Goal: Task Accomplishment & Management: Use online tool/utility

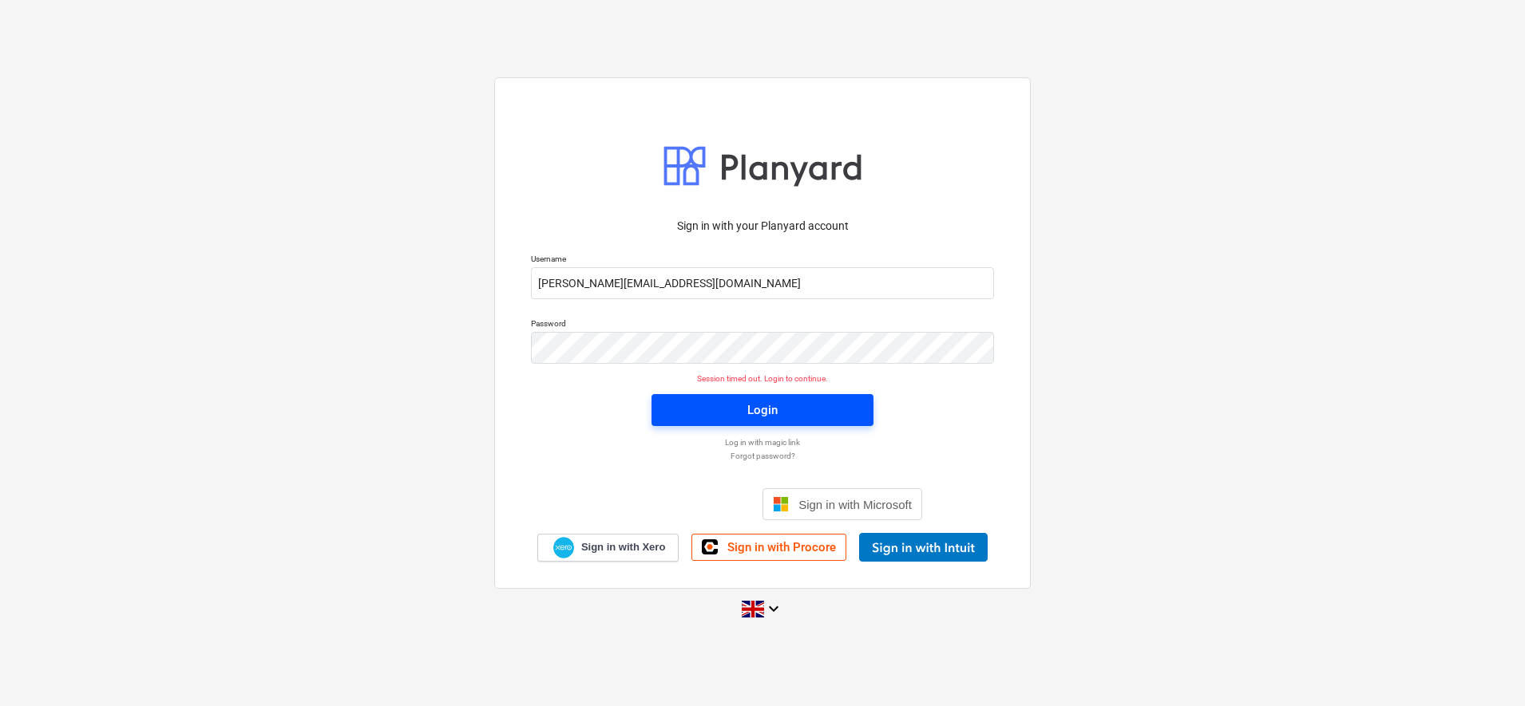
click at [755, 418] on div "Login" at bounding box center [762, 410] width 30 height 21
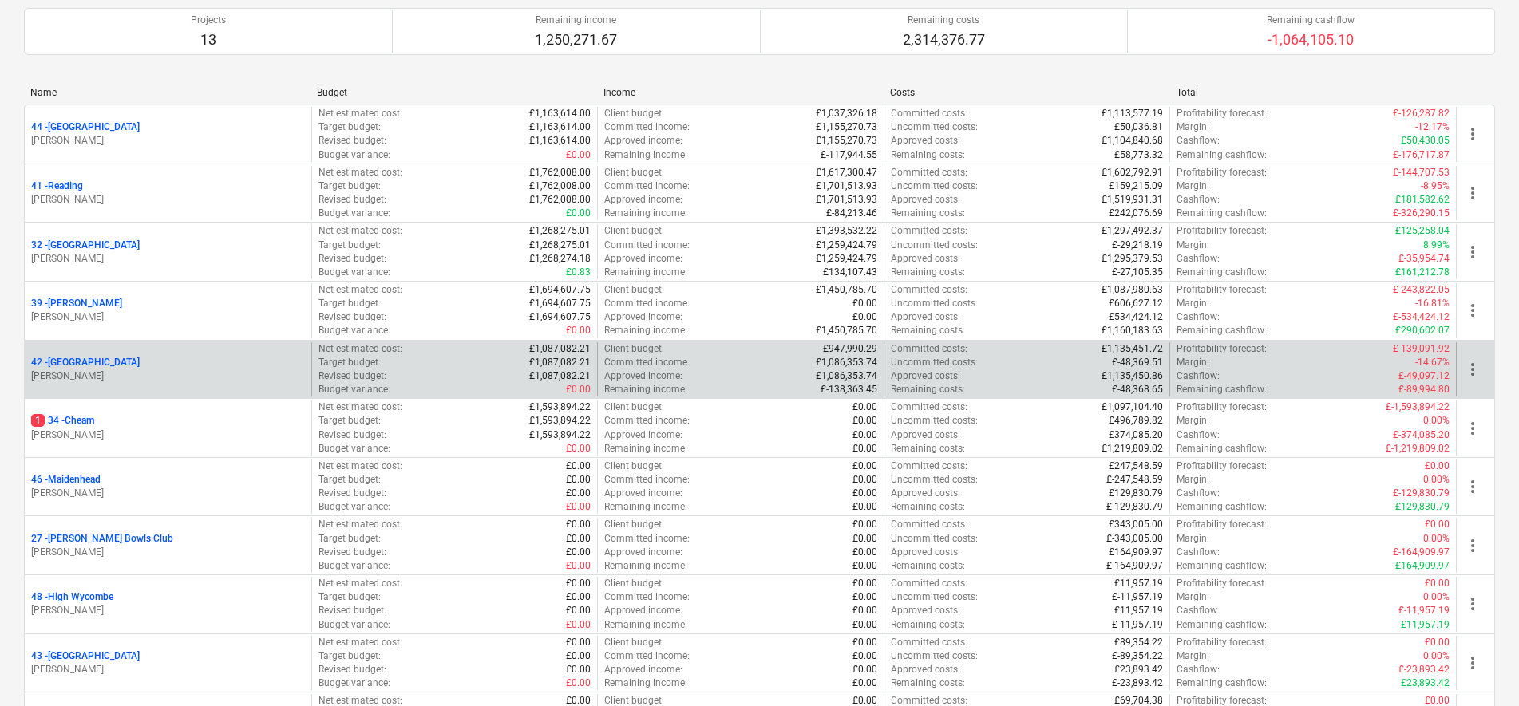
scroll to position [200, 0]
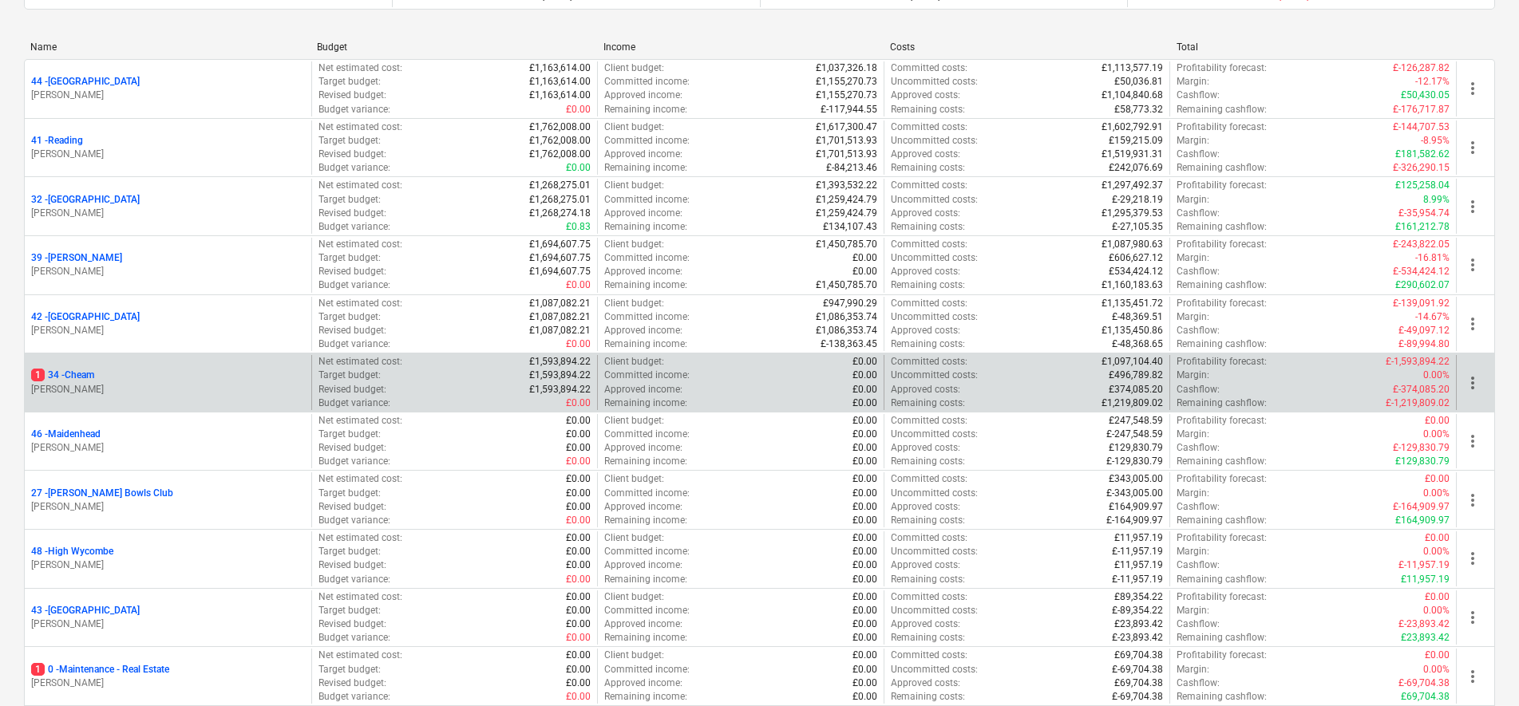
click at [84, 376] on p "1 34 - Cheam" at bounding box center [62, 376] width 63 height 14
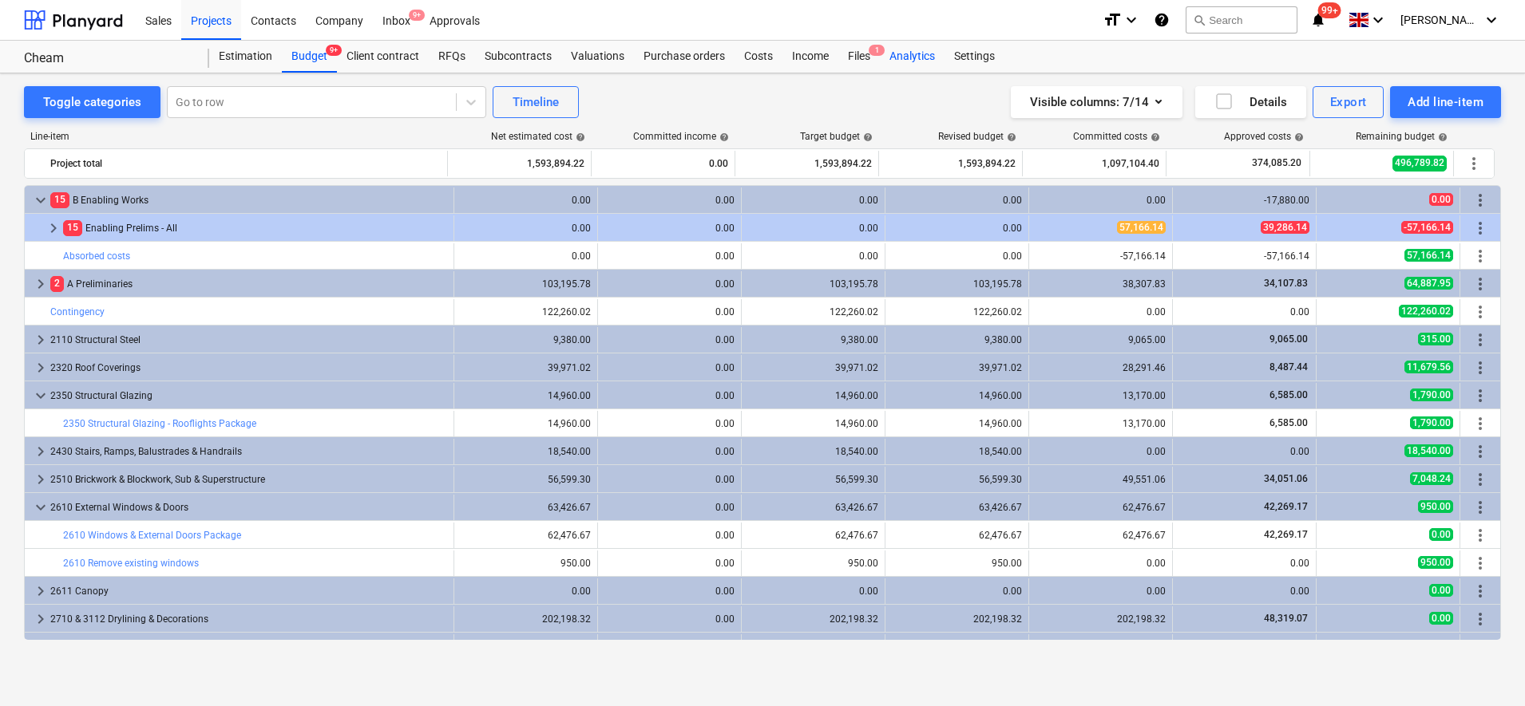
scroll to position [515, 0]
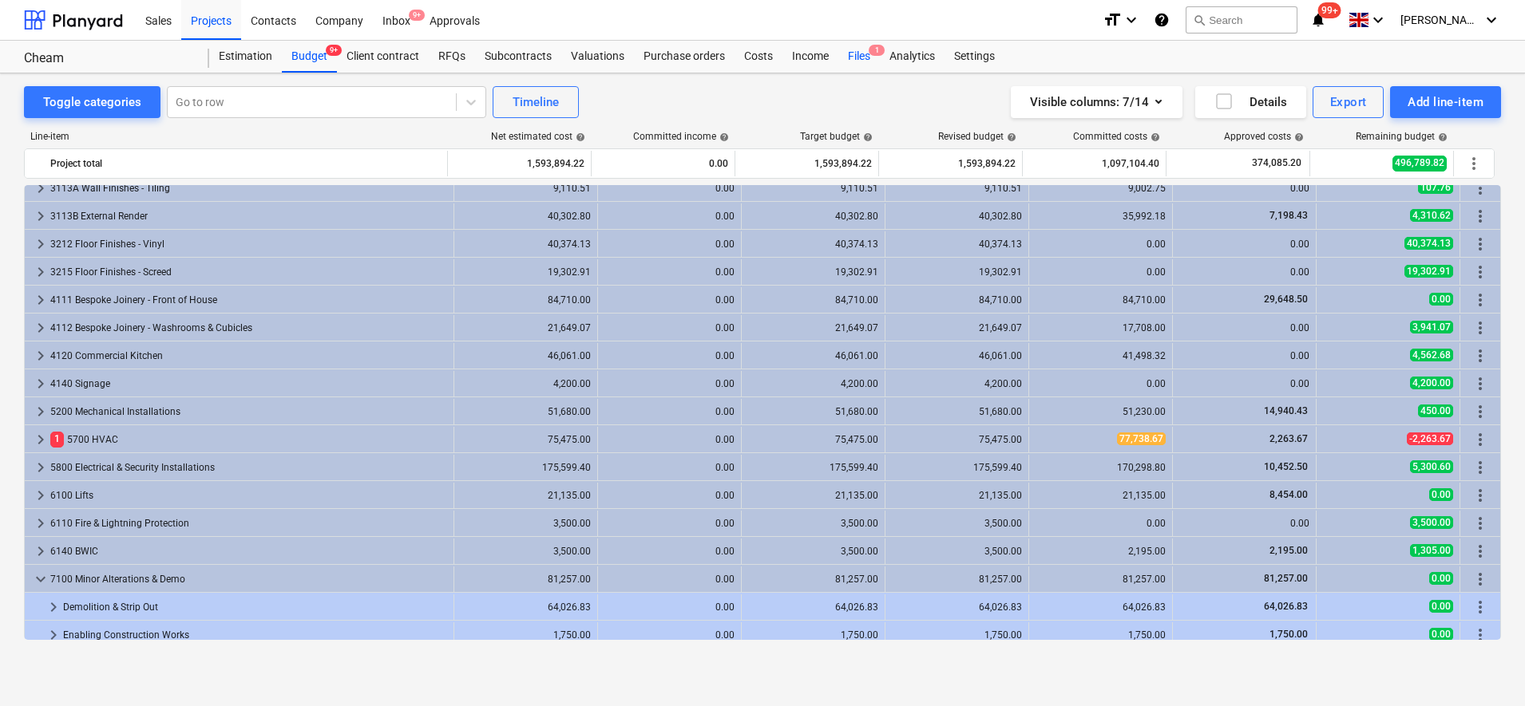
click at [857, 57] on div "Files 1" at bounding box center [859, 57] width 42 height 32
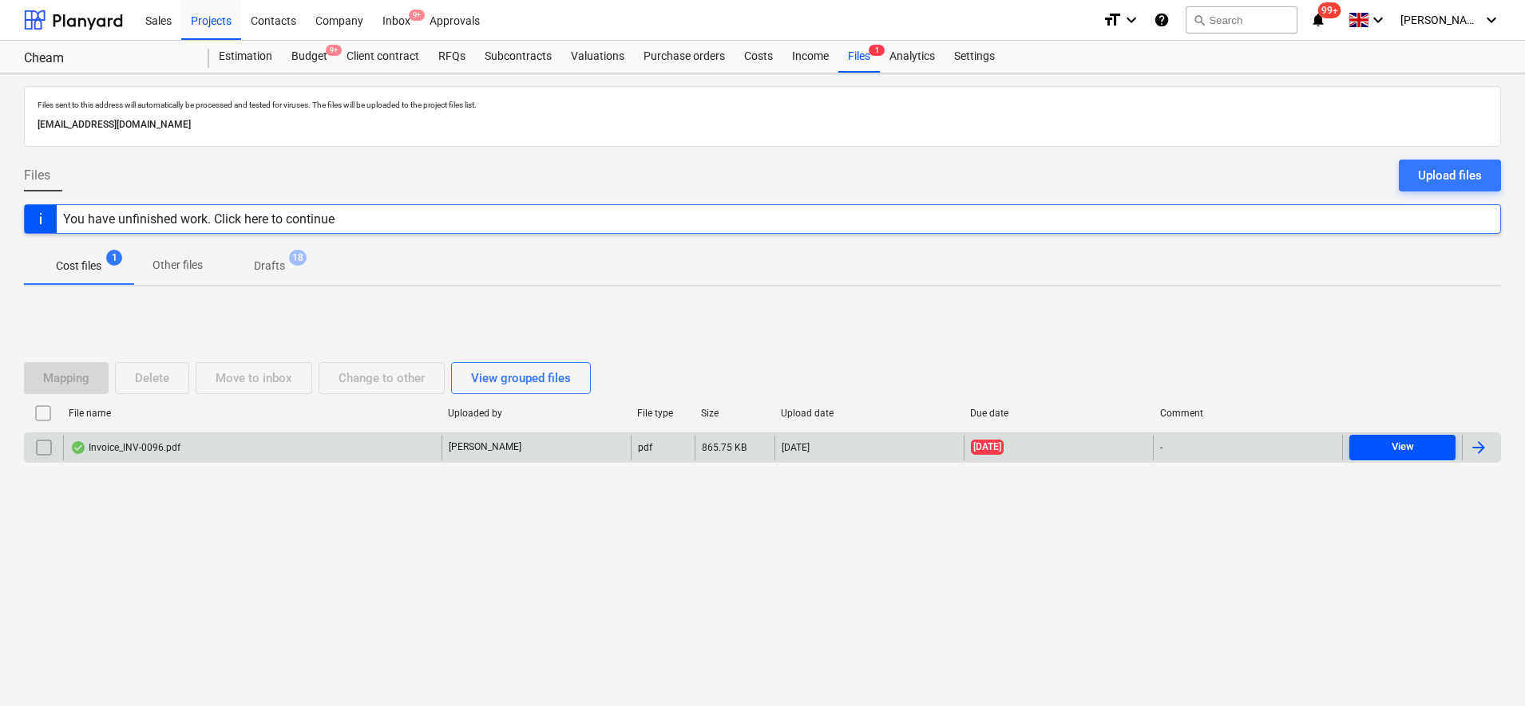
click at [1395, 447] on div "View" at bounding box center [1402, 447] width 22 height 18
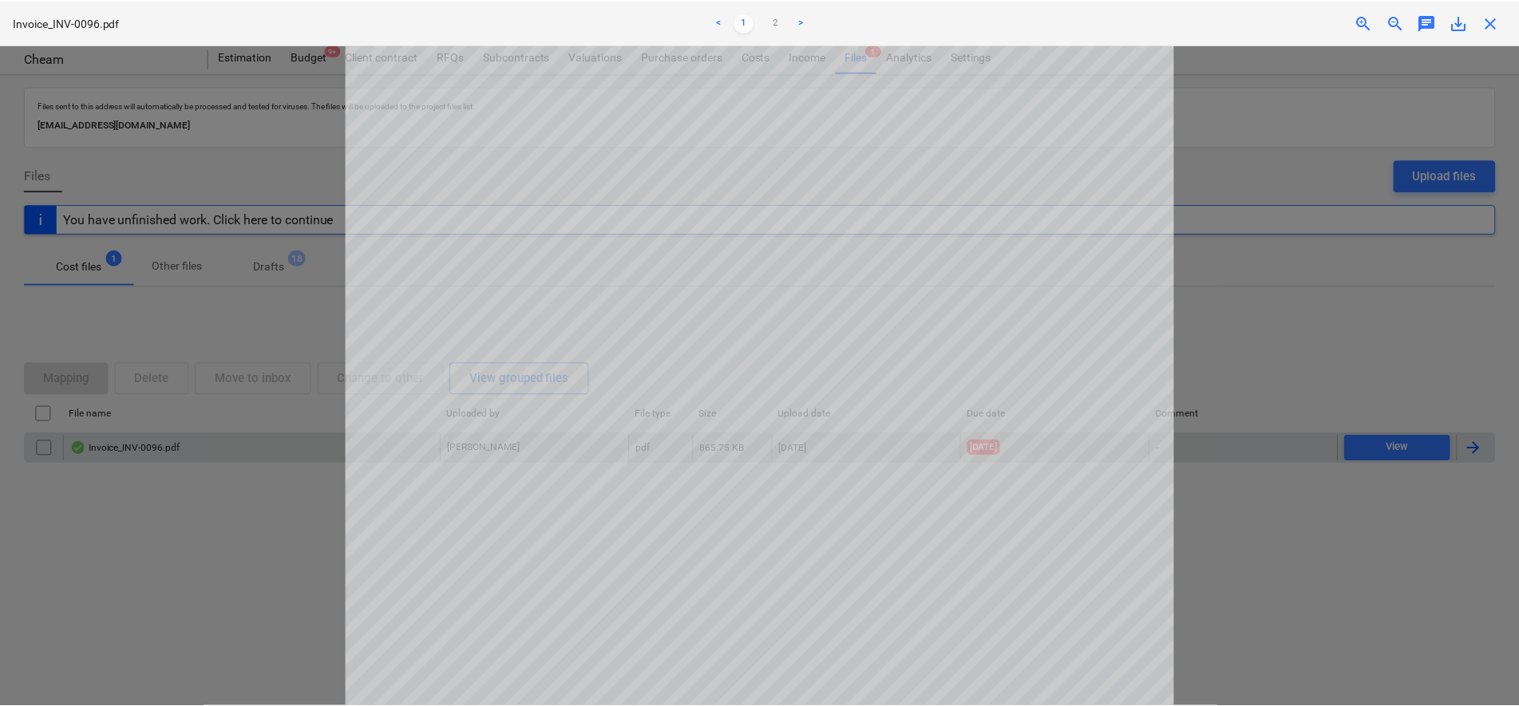
scroll to position [518, 0]
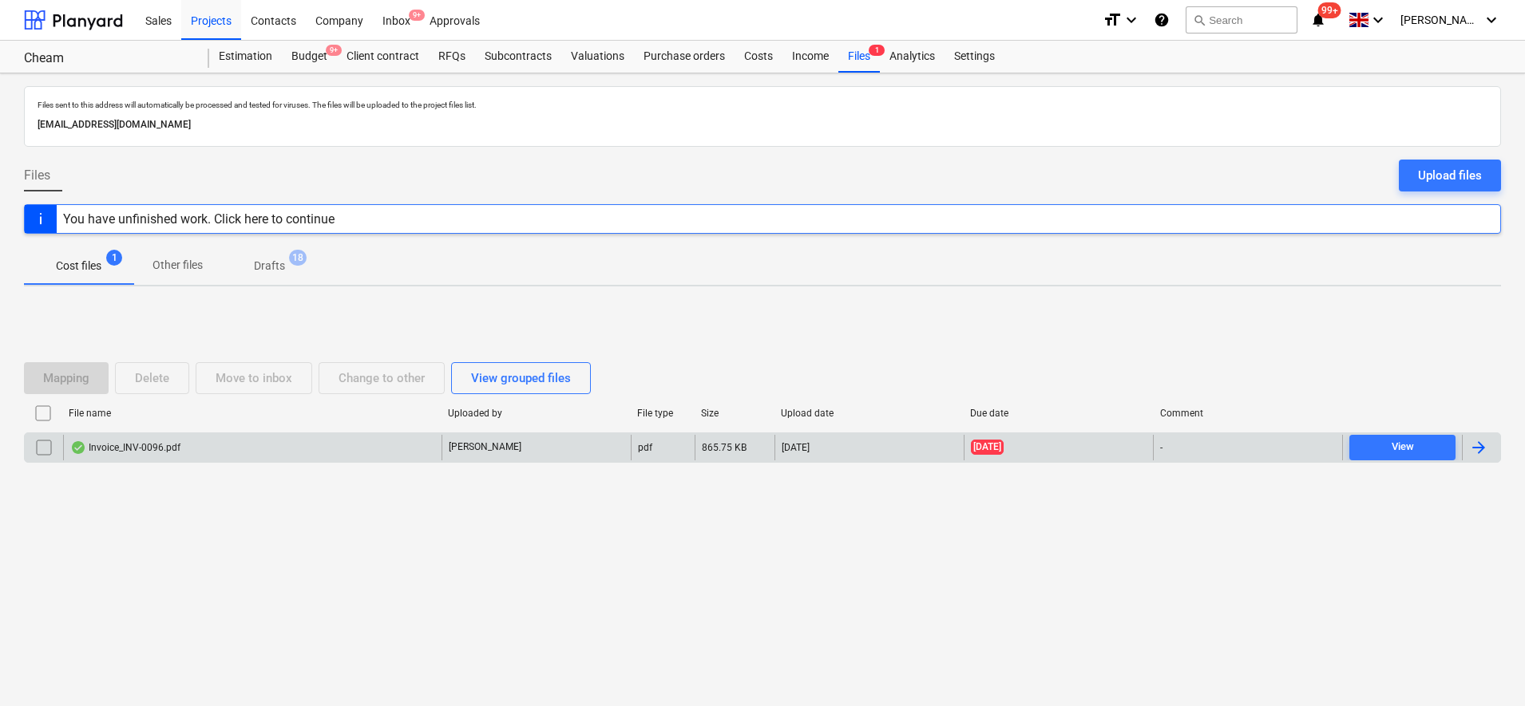
click at [1490, 448] on div at bounding box center [1481, 448] width 38 height 26
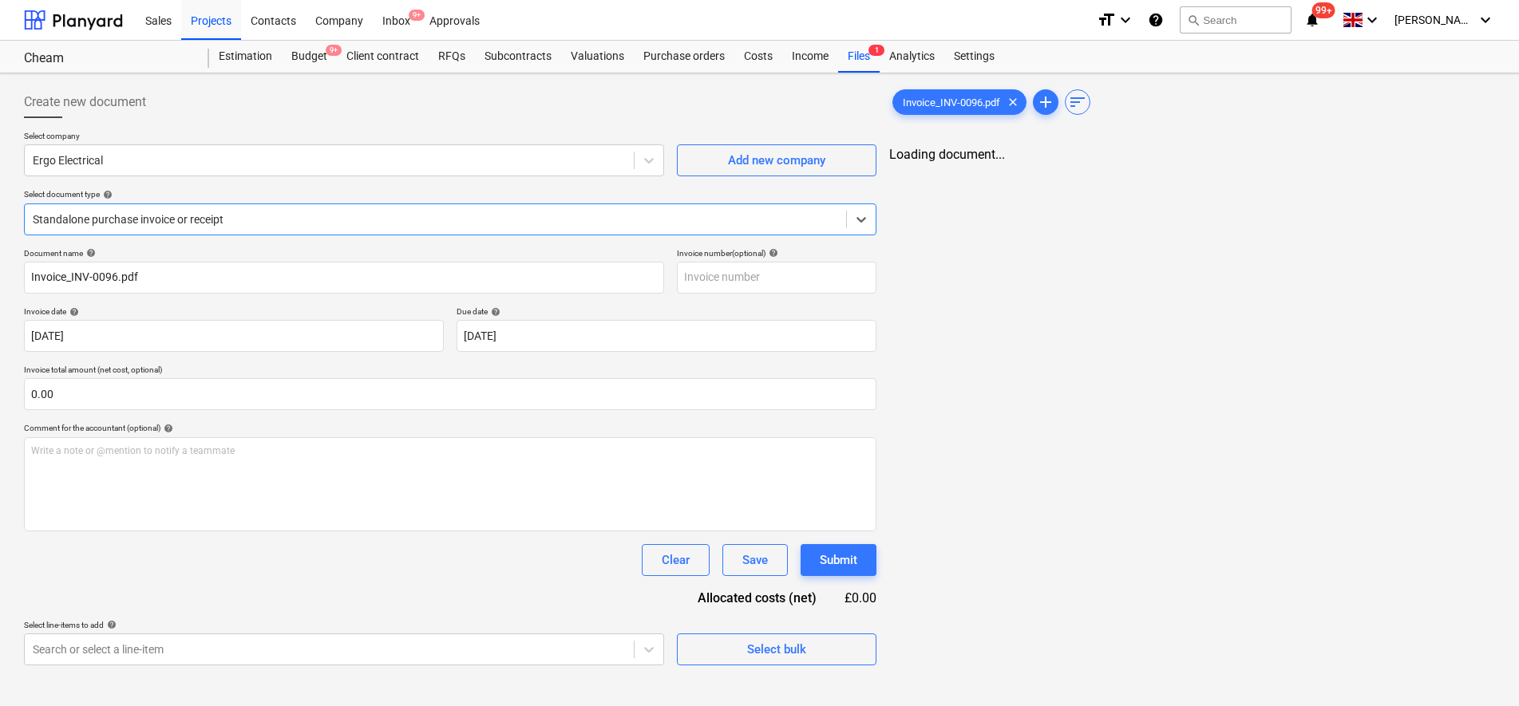
type input "Invoice_INV-0096.pdf"
type input "[DATE]"
click at [299, 216] on div at bounding box center [435, 220] width 805 height 16
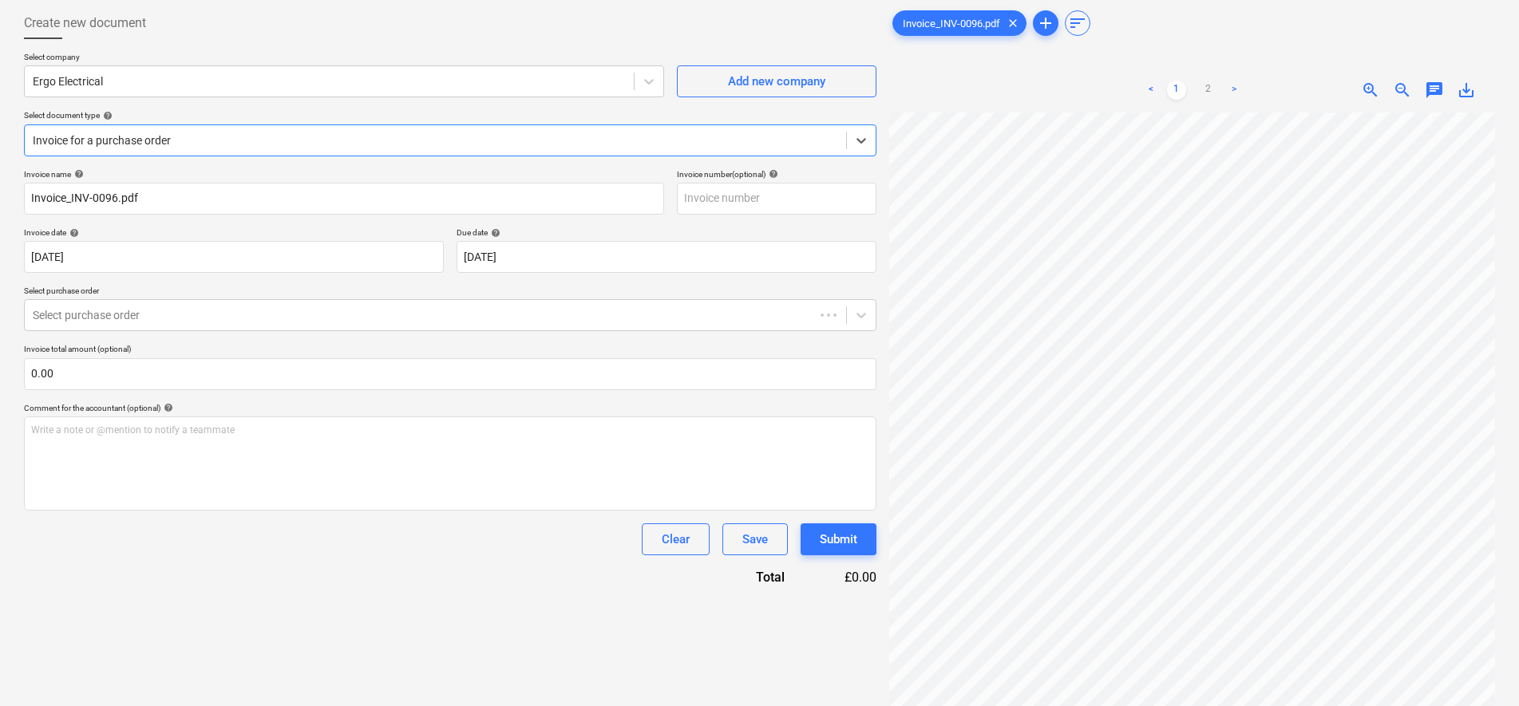
scroll to position [160, 0]
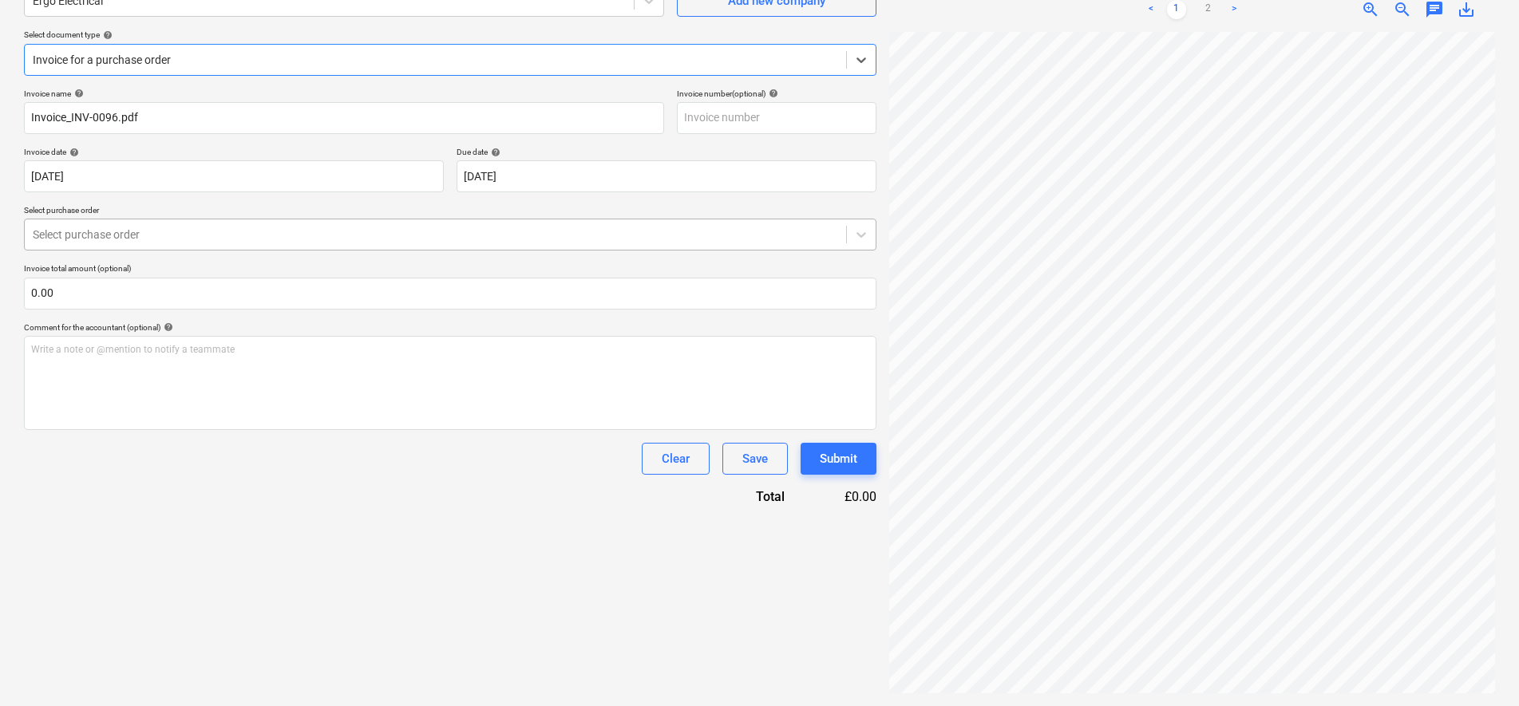
click at [235, 231] on div at bounding box center [435, 235] width 805 height 16
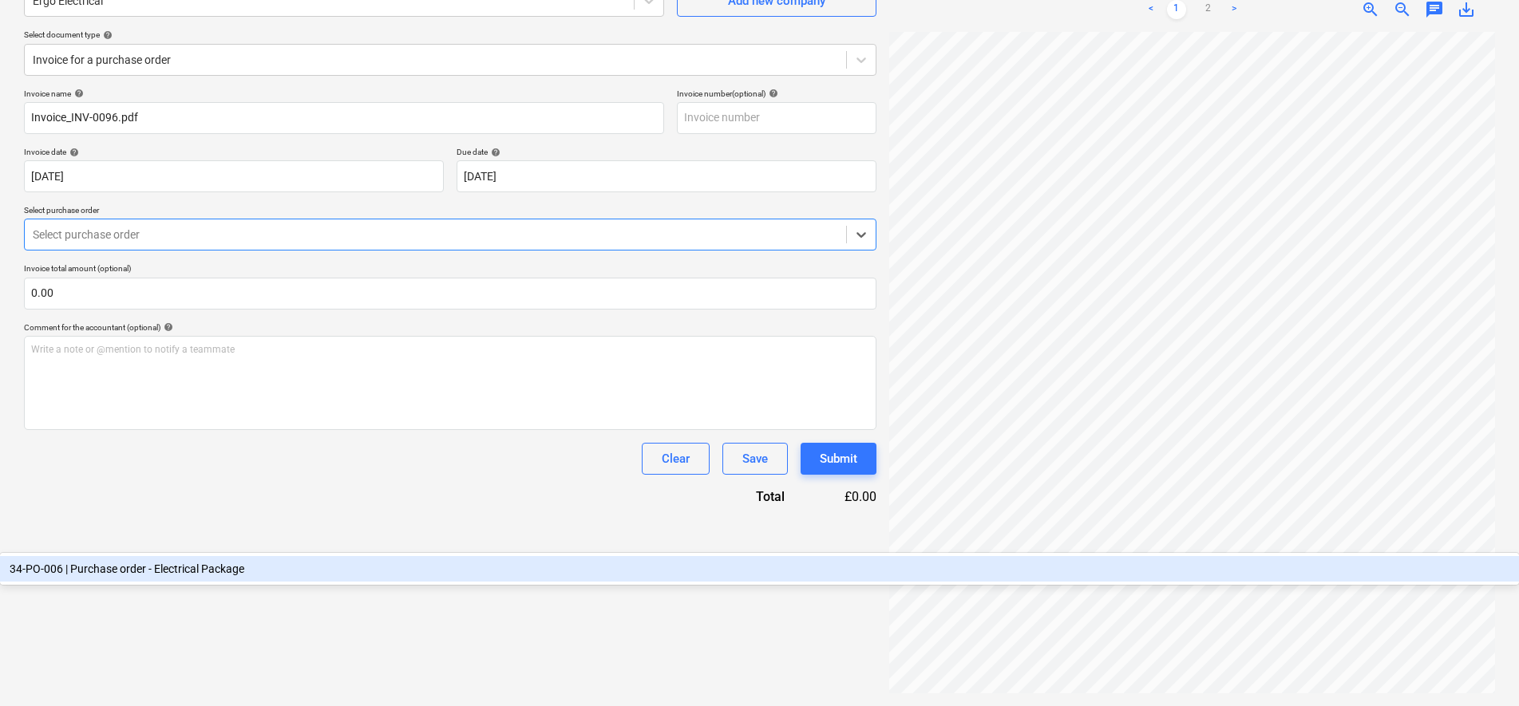
click at [219, 556] on div "34-PO-006 | Purchase order - Electrical Package" at bounding box center [759, 569] width 1519 height 26
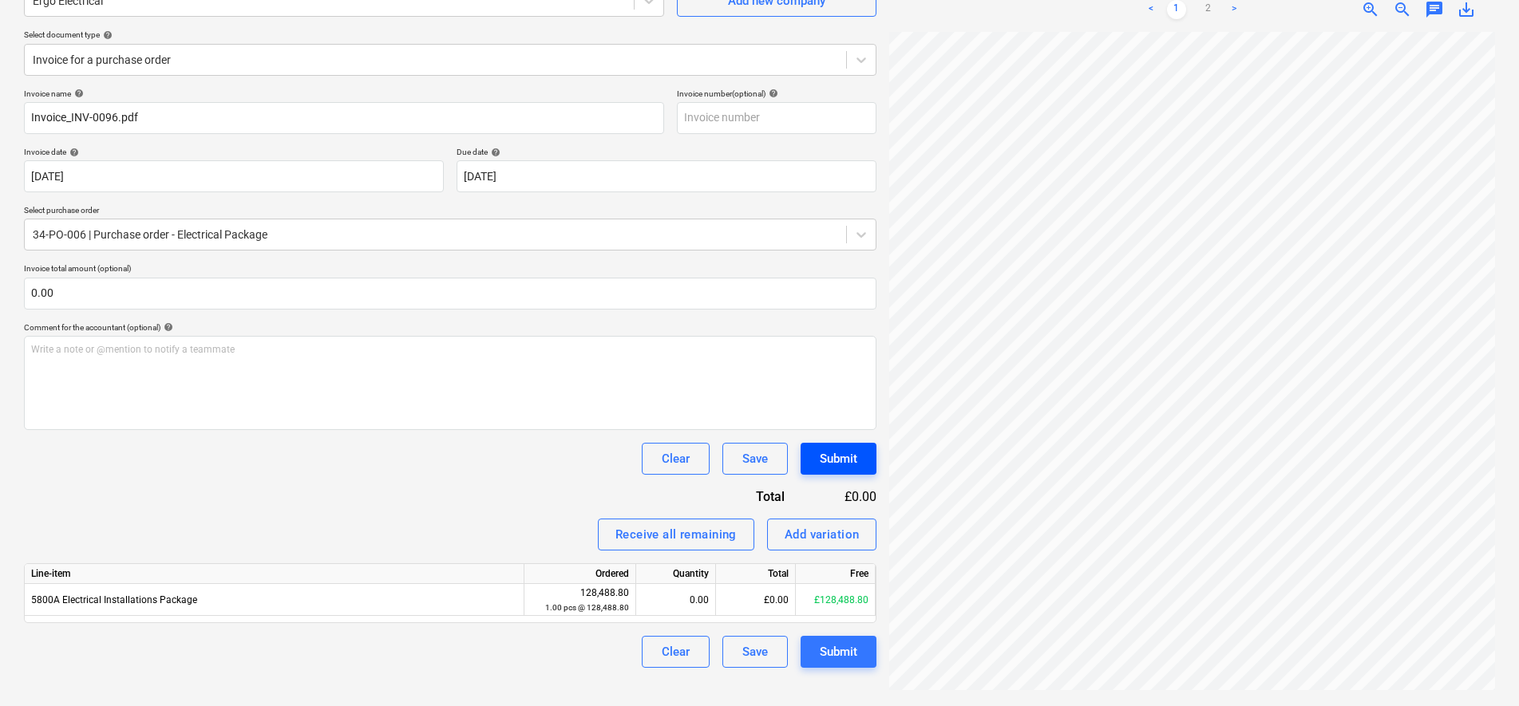
scroll to position [527, 141]
click at [1214, 8] on link "2" at bounding box center [1208, 9] width 19 height 19
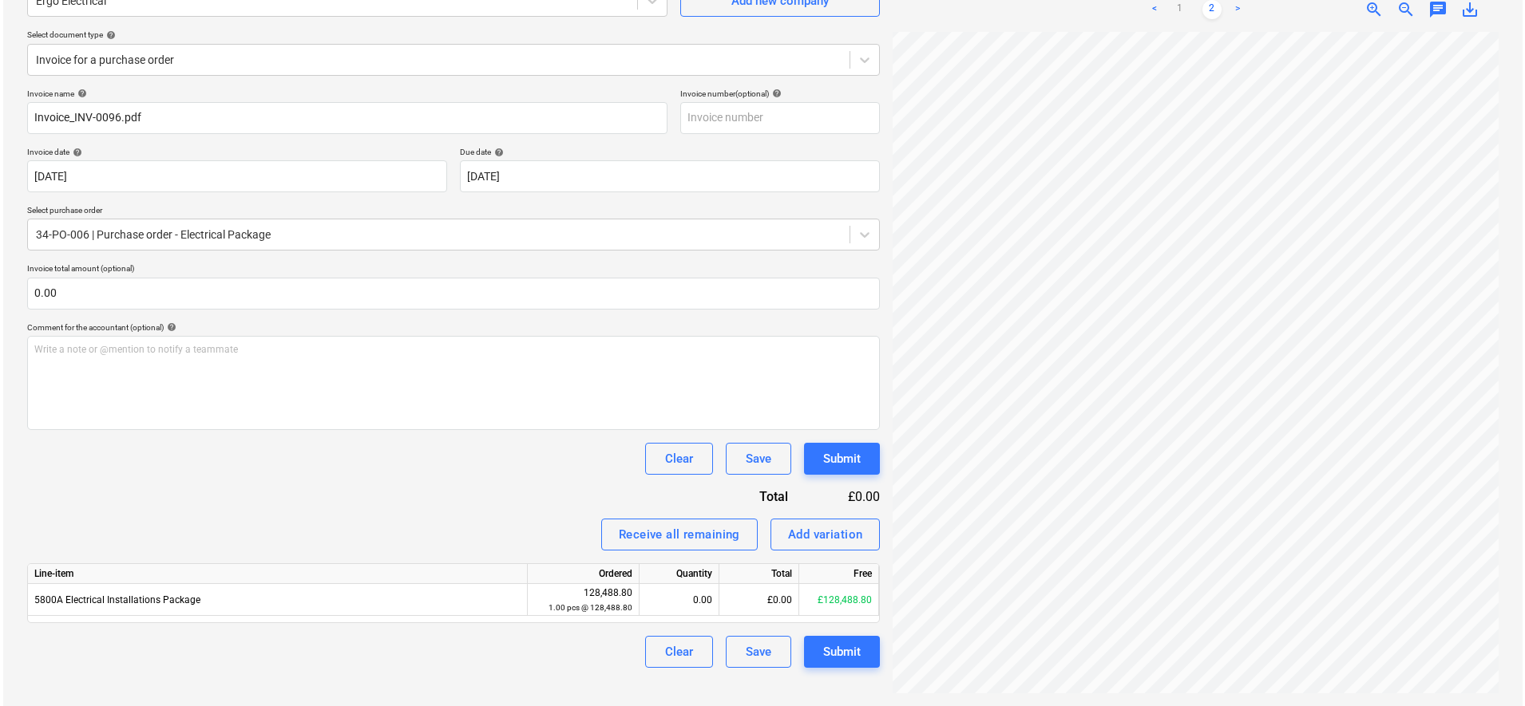
scroll to position [137, 209]
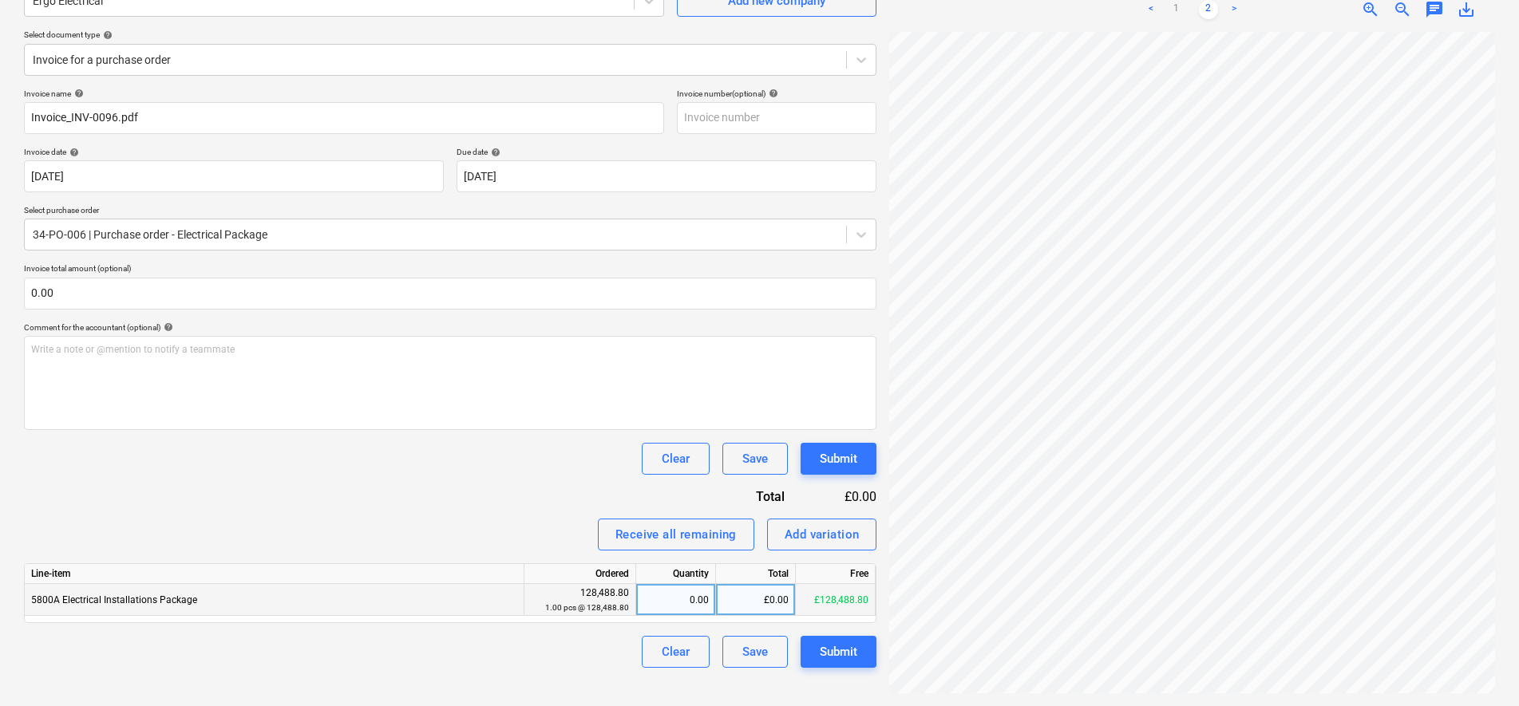
click at [758, 603] on div "£0.00" at bounding box center [756, 600] width 80 height 32
type input "21933.96"
click at [528, 478] on div "Invoice name help Invoice_INV-0096.pdf Invoice number (optional) help Invoice d…" at bounding box center [450, 379] width 853 height 580
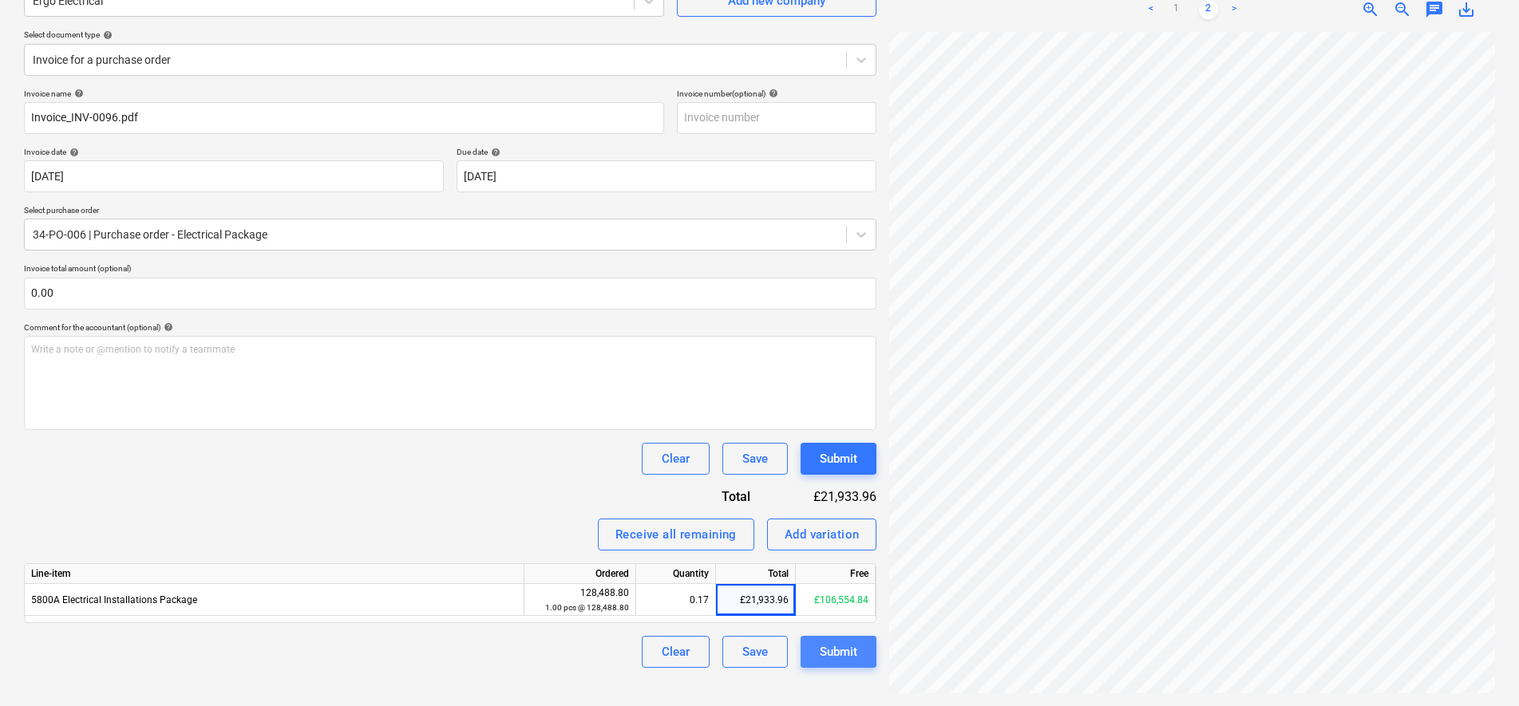
click at [845, 660] on div "Submit" at bounding box center [839, 652] width 38 height 21
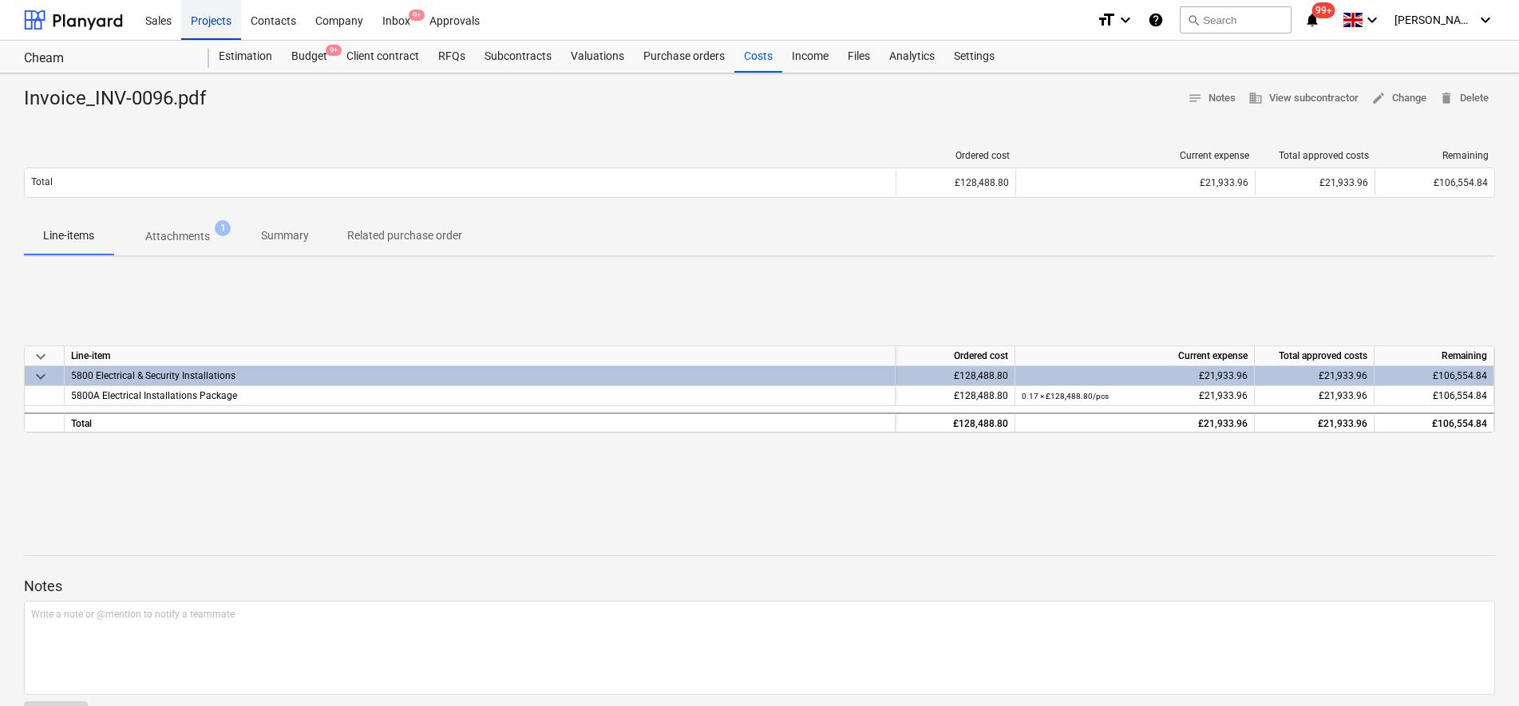
click at [199, 26] on div "Projects" at bounding box center [211, 19] width 60 height 41
